Goal: Communication & Community: Participate in discussion

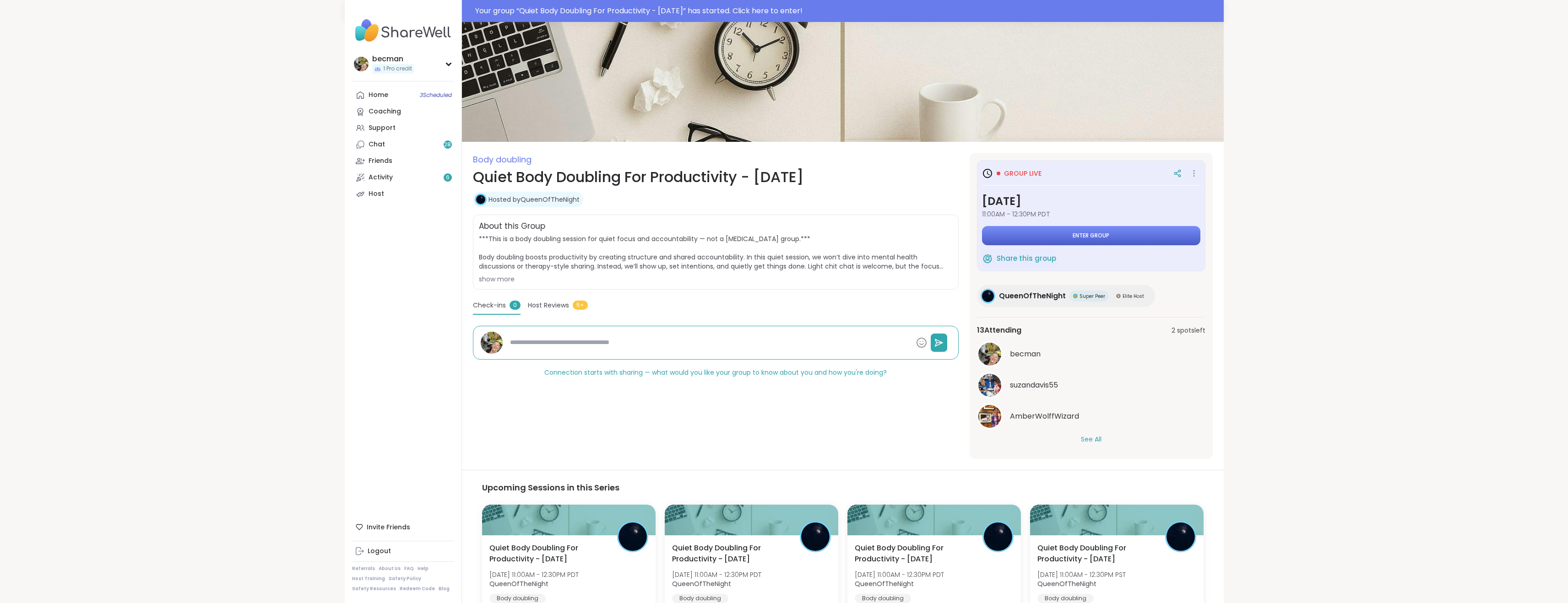
click at [1106, 233] on span "Enter group" at bounding box center [1091, 236] width 37 height 7
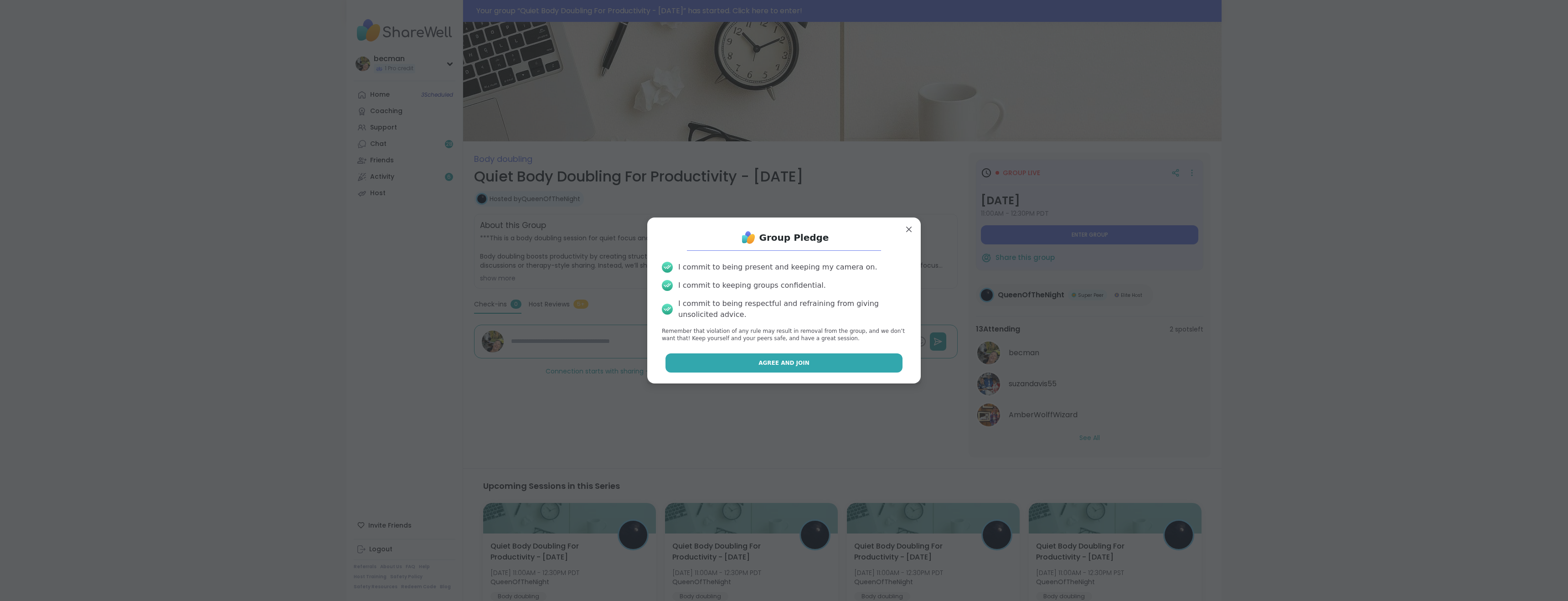
click at [771, 366] on span "Agree and Join" at bounding box center [784, 362] width 51 height 8
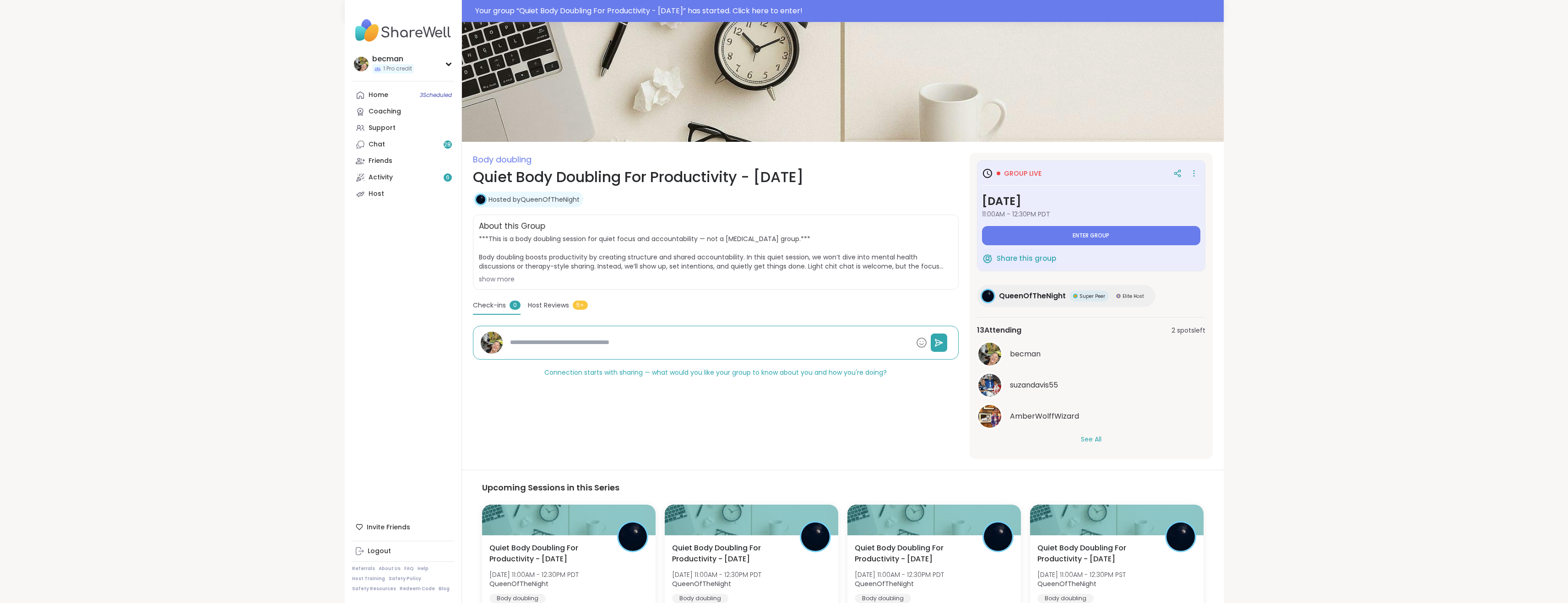
type textarea "*"
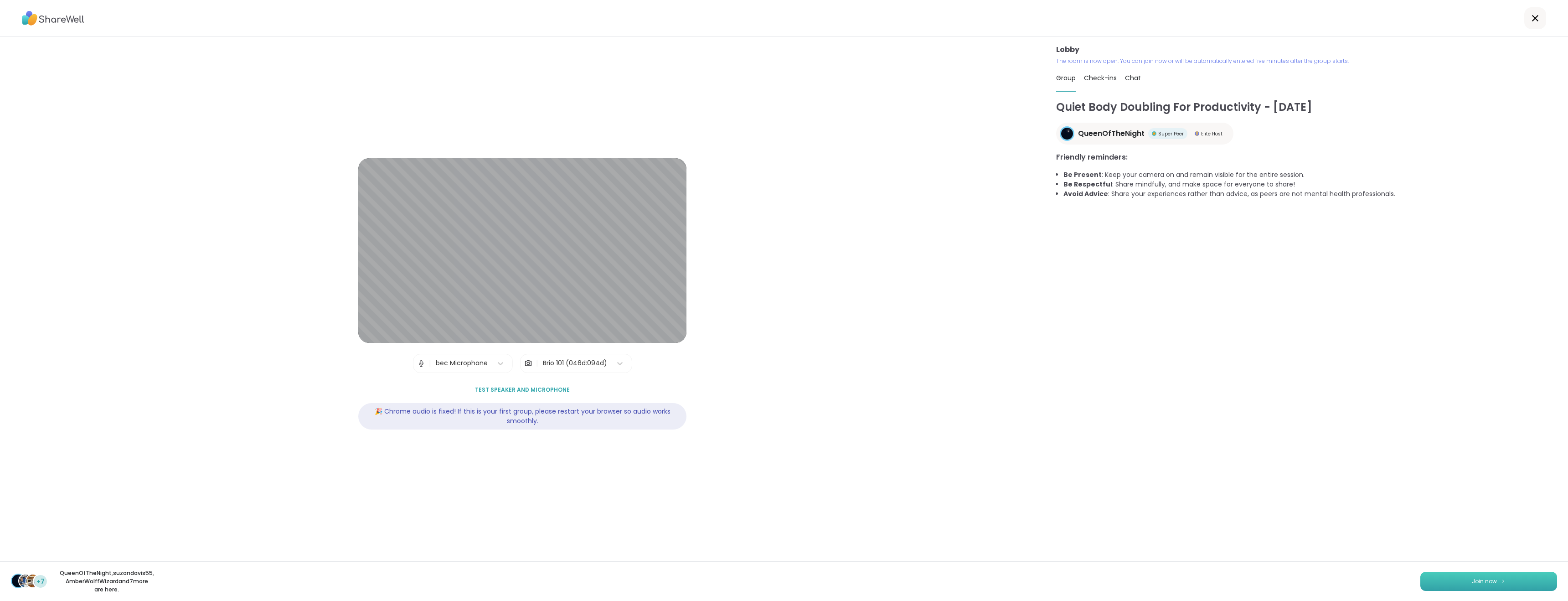
click at [1472, 580] on span "Join now" at bounding box center [1484, 581] width 25 height 8
